Goal: Task Accomplishment & Management: Use online tool/utility

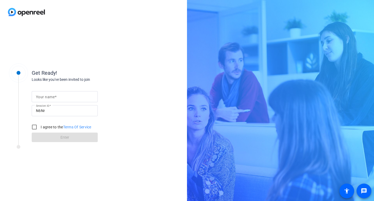
click at [60, 99] on input "Your name" at bounding box center [65, 97] width 58 height 6
type input "[PERSON_NAME]"
click at [34, 129] on input "I agree to the Terms Of Service" at bounding box center [34, 127] width 11 height 11
checkbox input "true"
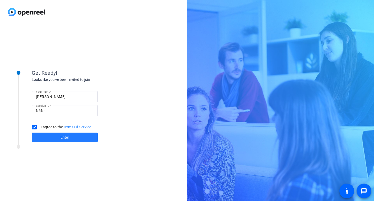
click at [67, 137] on span "Enter" at bounding box center [65, 138] width 9 height 6
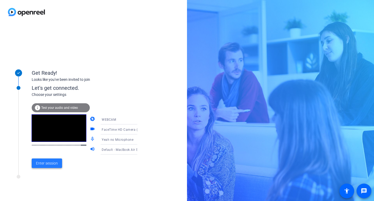
click at [45, 164] on span "Enter session" at bounding box center [47, 164] width 22 height 6
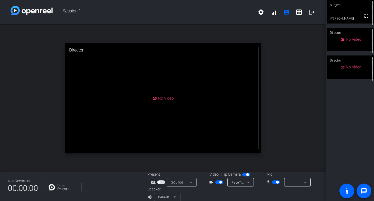
click at [295, 186] on div at bounding box center [298, 182] width 18 height 8
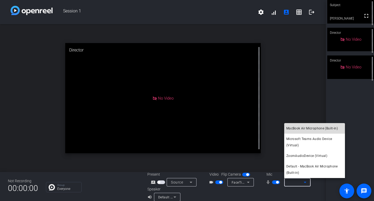
click at [297, 128] on span "MacBook Air Microphone (Built-in)" at bounding box center [313, 128] width 52 height 6
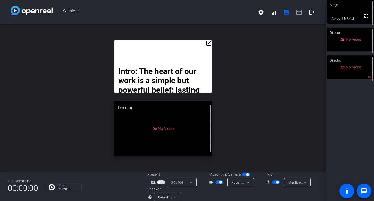
scroll to position [5, 0]
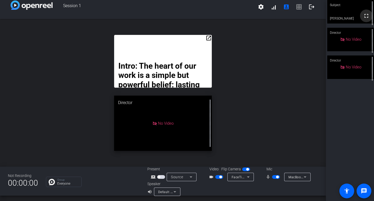
click at [366, 18] on mat-icon "fullscreen" at bounding box center [366, 16] width 6 height 6
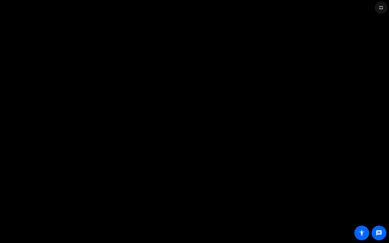
click at [374, 7] on mat-icon "fullscreen_exit" at bounding box center [380, 7] width 6 height 6
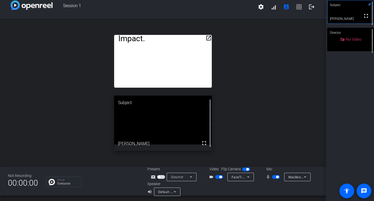
click at [210, 39] on mat-icon "open_in_new" at bounding box center [209, 38] width 6 height 6
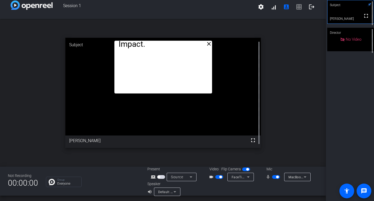
drag, startPoint x: 211, startPoint y: 75, endPoint x: 211, endPoint y: 92, distance: 17.2
click at [252, 139] on mat-icon "fullscreen" at bounding box center [253, 140] width 6 height 6
click at [367, 19] on mat-icon "fullscreen" at bounding box center [366, 16] width 6 height 6
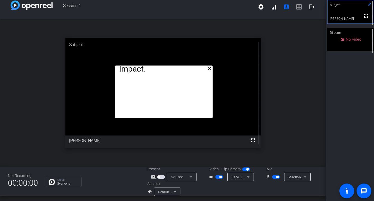
drag, startPoint x: 171, startPoint y: 93, endPoint x: 172, endPoint y: 118, distance: 24.9
click at [172, 118] on div "Intro: The heart of our work is a simple but powerful belief: lasting change st…" at bounding box center [164, 92] width 98 height 53
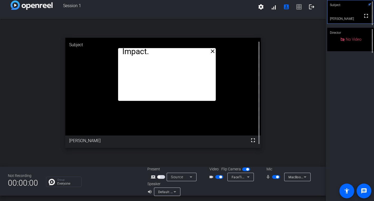
drag, startPoint x: 166, startPoint y: 66, endPoint x: 169, endPoint y: 49, distance: 17.5
click at [366, 19] on mat-icon "fullscreen" at bounding box center [366, 16] width 6 height 6
click at [369, 5] on icon at bounding box center [369, 4] width 3 height 3
click at [286, 7] on mat-icon "account_box" at bounding box center [286, 7] width 6 height 6
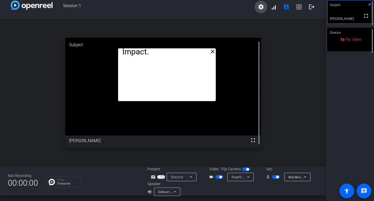
click at [260, 7] on mat-icon "settings" at bounding box center [261, 7] width 6 height 6
click at [297, 8] on div at bounding box center [187, 100] width 374 height 201
click at [297, 8] on span "settings signal_cellular_alt account_box grid_on logout" at bounding box center [286, 7] width 63 height 13
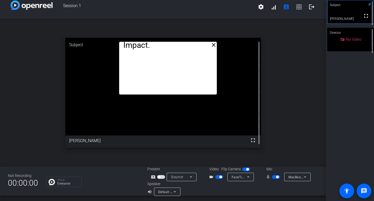
drag, startPoint x: 204, startPoint y: 49, endPoint x: 205, endPoint y: 44, distance: 5.7
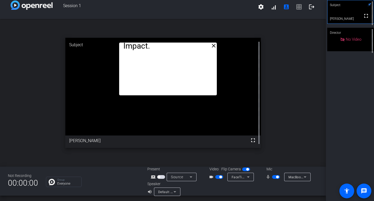
click at [147, 99] on video at bounding box center [163, 87] width 196 height 98
click at [262, 7] on mat-icon "settings" at bounding box center [261, 7] width 6 height 6
click at [300, 7] on div at bounding box center [187, 100] width 374 height 201
click at [300, 7] on span "settings signal_cellular_alt account_box grid_on logout" at bounding box center [286, 7] width 63 height 13
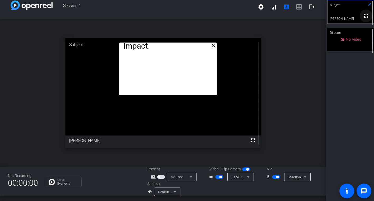
click at [366, 19] on mat-icon "fullscreen" at bounding box center [366, 16] width 6 height 6
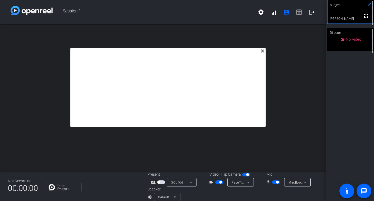
scroll to position [6, 0]
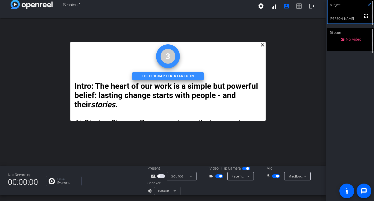
scroll to position [0, 0]
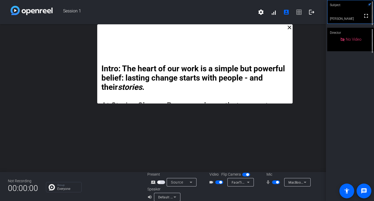
drag, startPoint x: 218, startPoint y: 55, endPoint x: 244, endPoint y: 0, distance: 61.1
click at [245, 0] on div "Session 1 settings signal_cellular_alt account_box grid_on logout close Intro: …" at bounding box center [163, 100] width 326 height 201
drag, startPoint x: 148, startPoint y: 30, endPoint x: 149, endPoint y: 26, distance: 4.2
click at [149, 26] on div "Intro: The heart of our work is a simple but powerful belief: lasting change st…" at bounding box center [196, 63] width 196 height 79
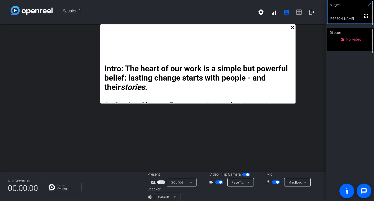
drag, startPoint x: 169, startPoint y: 30, endPoint x: 171, endPoint y: 21, distance: 9.3
click at [172, 21] on div "Session 1 settings signal_cellular_alt account_box grid_on logout close Intro: …" at bounding box center [163, 100] width 326 height 201
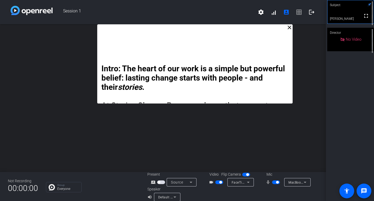
drag, startPoint x: 173, startPoint y: 37, endPoint x: 165, endPoint y: 30, distance: 9.9
click at [165, 30] on div "Intro: The heart of our work is a simple but powerful belief: lasting change st…" at bounding box center [195, 63] width 196 height 79
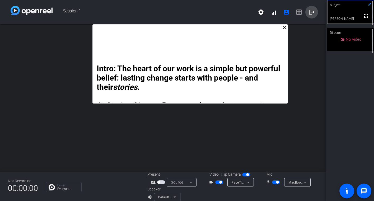
click at [312, 12] on mat-icon "logout" at bounding box center [312, 12] width 6 height 6
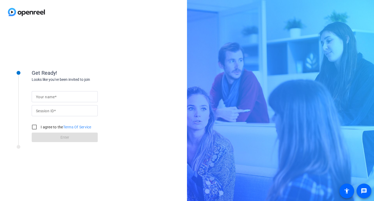
click at [56, 96] on span at bounding box center [56, 97] width 2 height 4
click at [56, 96] on input "Your name" at bounding box center [65, 97] width 58 height 6
click at [58, 97] on input "Your name" at bounding box center [65, 97] width 58 height 6
type input "[PERSON_NAME]"
click at [36, 128] on input "I agree to the Terms Of Service" at bounding box center [34, 127] width 11 height 11
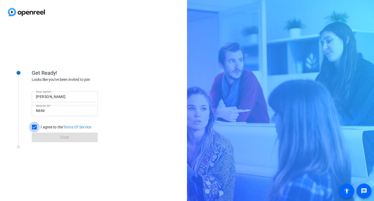
checkbox input "true"
click at [52, 138] on span at bounding box center [65, 137] width 66 height 13
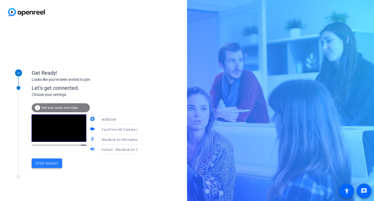
click at [44, 162] on span "Enter session" at bounding box center [47, 164] width 22 height 6
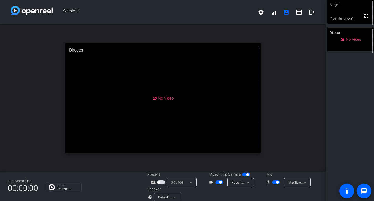
drag, startPoint x: 170, startPoint y: 55, endPoint x: 203, endPoint y: 38, distance: 37.4
click at [203, 38] on div "open_in_new Director No Video" at bounding box center [163, 98] width 326 height 148
click at [270, 57] on div "open_in_new Director No Video" at bounding box center [163, 98] width 326 height 148
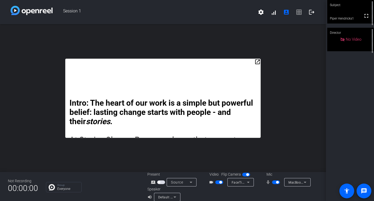
drag, startPoint x: 181, startPoint y: 72, endPoint x: 210, endPoint y: 45, distance: 39.8
click at [210, 45] on div "open_in_new Intro: The heart of our work is a simple but powerful belief: lasti…" at bounding box center [163, 98] width 326 height 148
click at [258, 62] on mat-icon "open_in_new" at bounding box center [258, 62] width 6 height 6
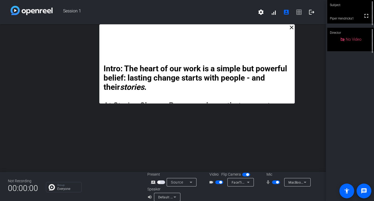
drag, startPoint x: 189, startPoint y: 41, endPoint x: 223, endPoint y: 31, distance: 35.5
click at [223, 31] on div "Intro: The heart of our work is a simple but powerful belief: lasting change st…" at bounding box center [197, 63] width 196 height 79
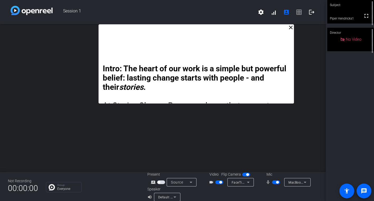
drag, startPoint x: 200, startPoint y: 103, endPoint x: 200, endPoint y: 94, distance: 9.5
